Goal: Navigation & Orientation: Go to known website

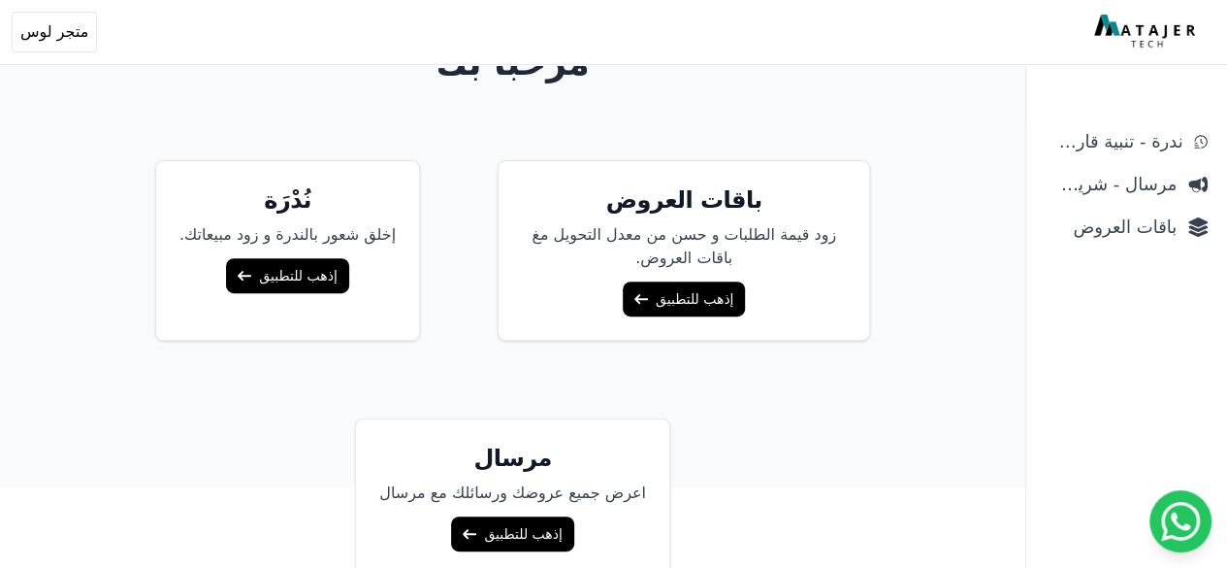
scroll to position [230, 0]
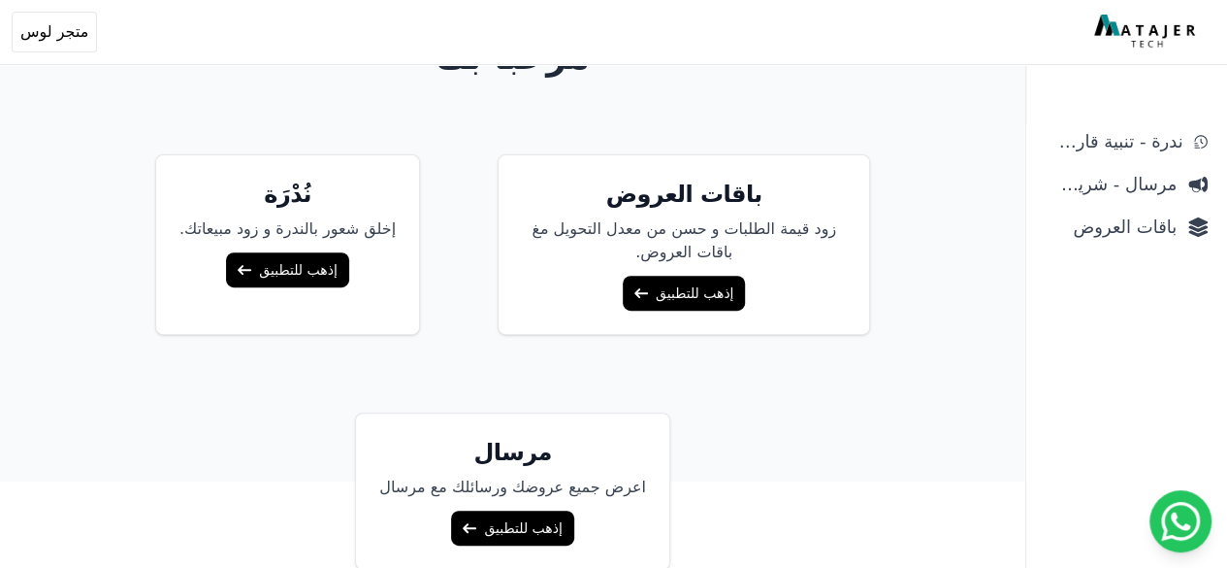
click at [670, 290] on link "إذهب للتطبيق" at bounding box center [684, 293] width 122 height 35
click at [306, 265] on link "إذهب للتطبيق" at bounding box center [287, 269] width 122 height 35
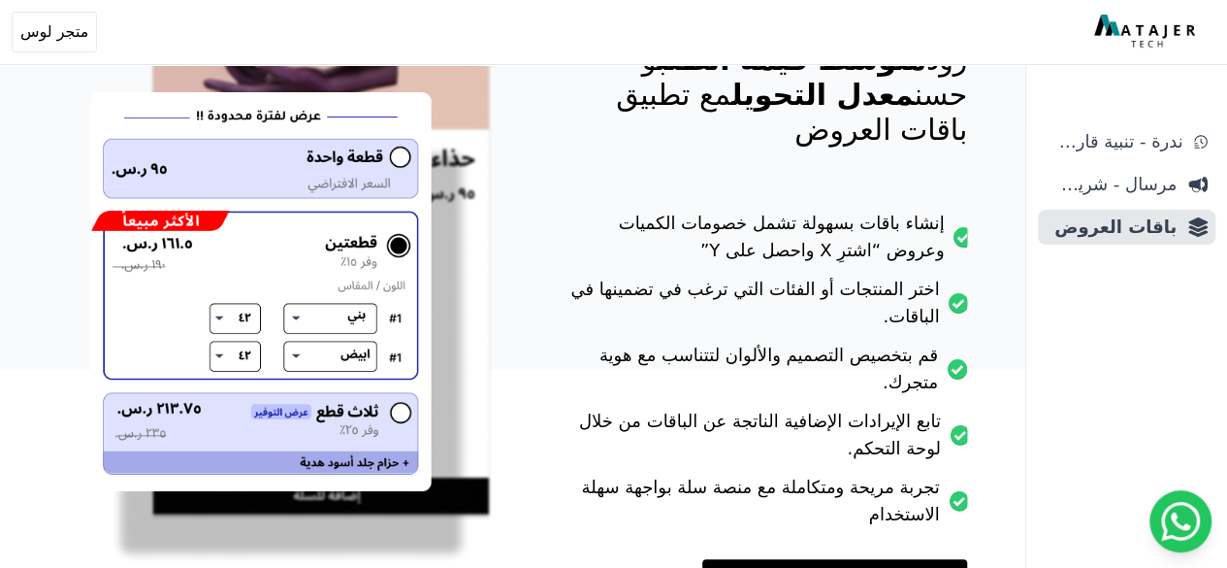
scroll to position [413, 0]
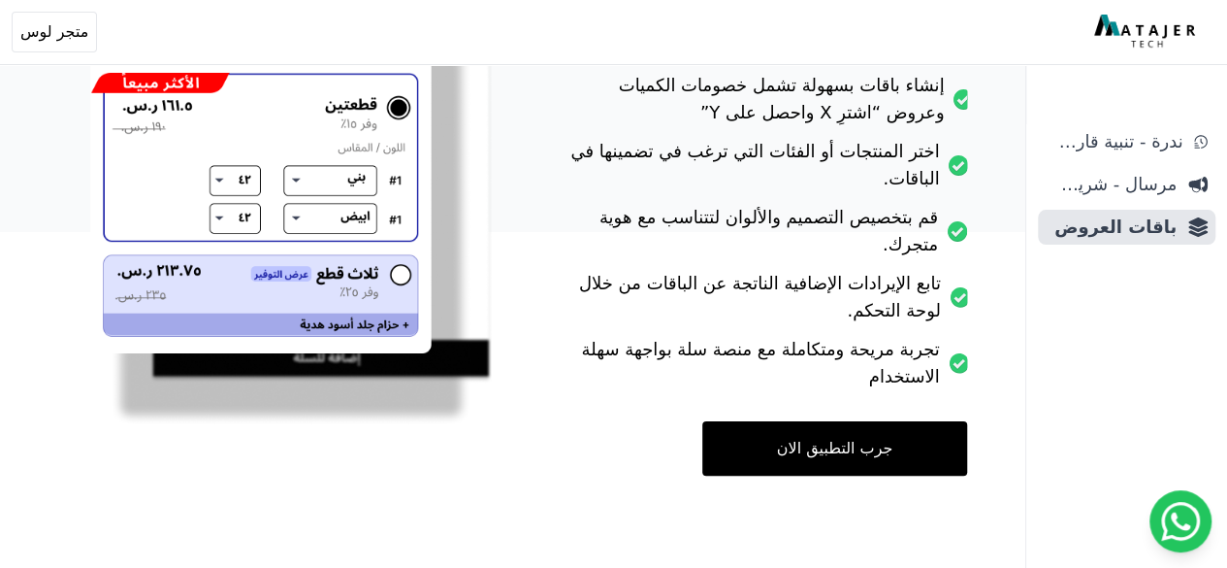
click at [836, 450] on link "جرب التطبيق الان" at bounding box center [834, 448] width 265 height 54
click at [394, 302] on img at bounding box center [291, 123] width 402 height 606
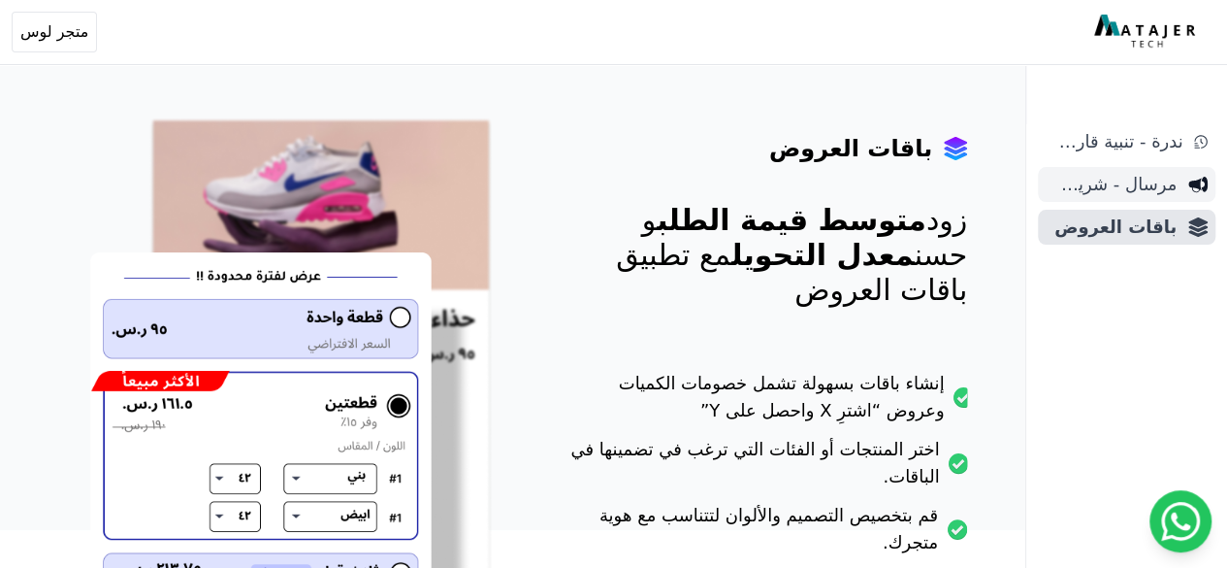
scroll to position [0, 0]
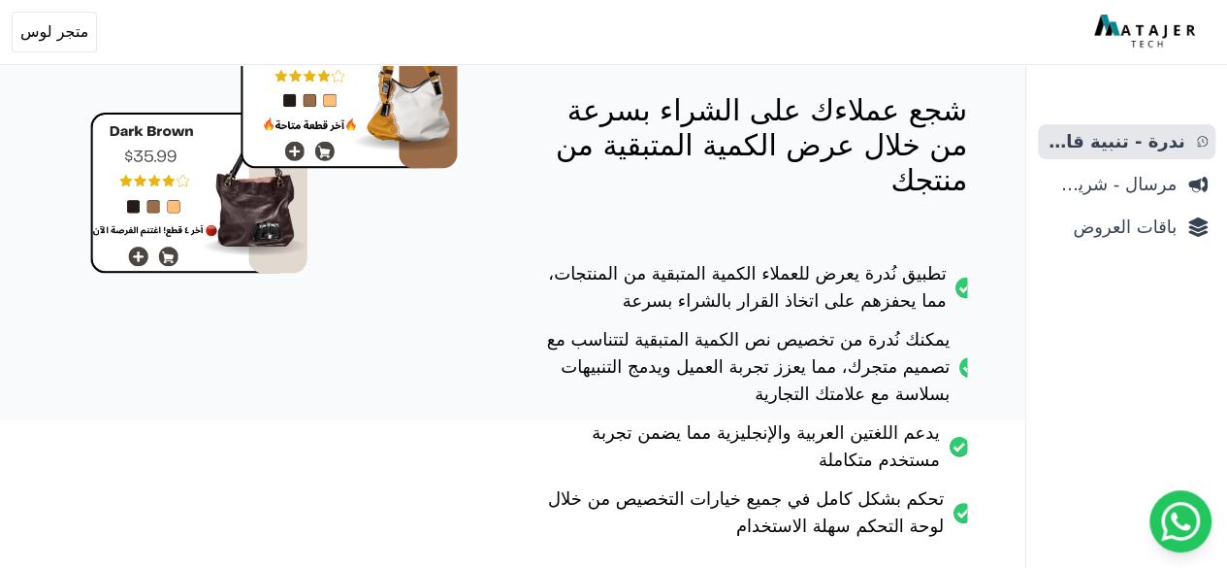
scroll to position [340, 0]
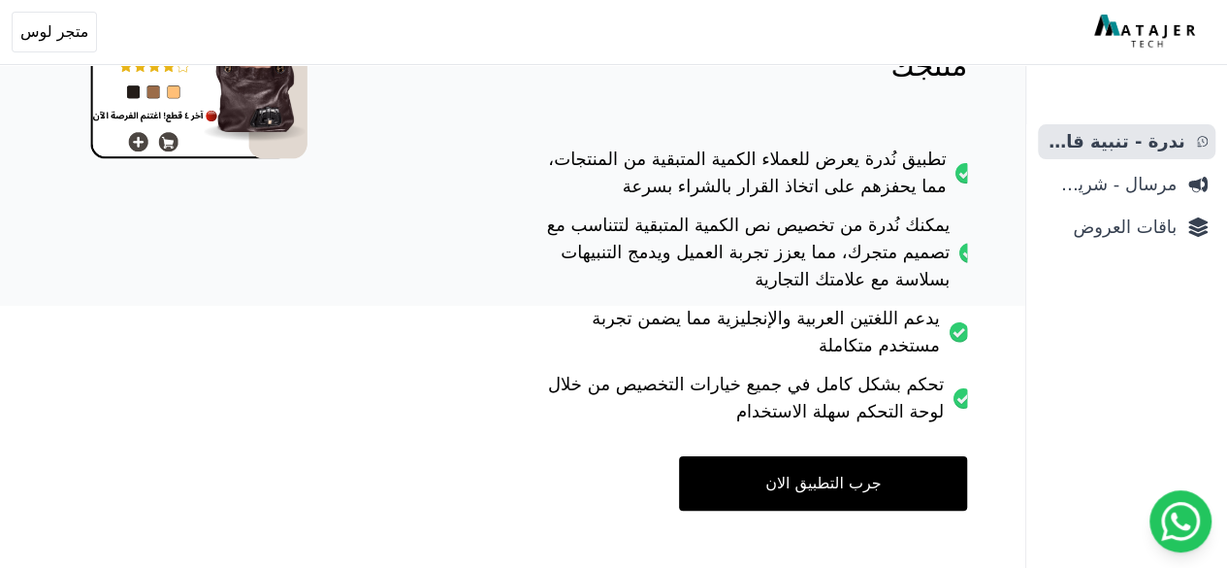
click at [815, 456] on link "جرب التطبيق الان" at bounding box center [823, 483] width 288 height 54
